Goal: Navigation & Orientation: Find specific page/section

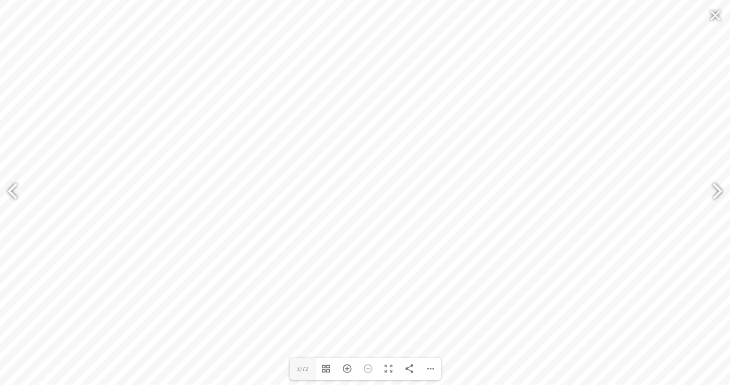
scroll to position [1475, 0]
click at [717, 189] on div at bounding box center [713, 193] width 24 height 38
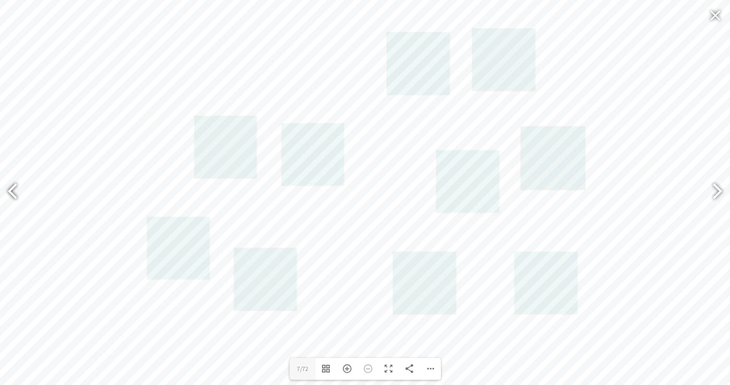
click at [16, 189] on div at bounding box center [17, 193] width 24 height 38
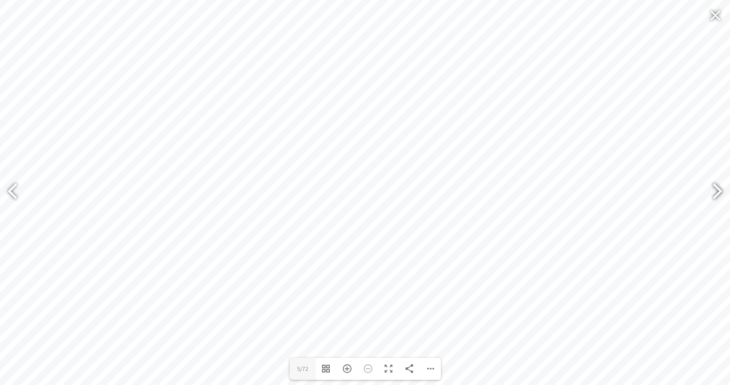
click at [716, 191] on div at bounding box center [713, 193] width 24 height 38
type input "7"
